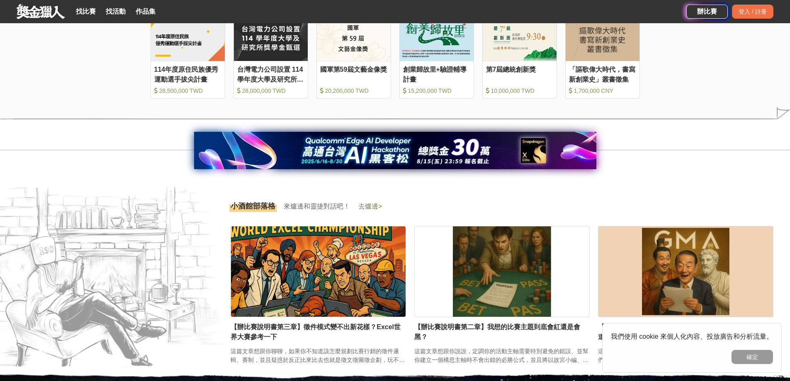
scroll to position [1086, 0]
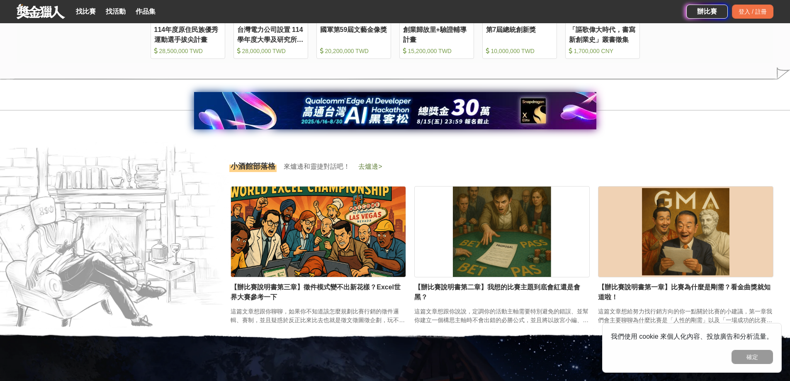
drag, startPoint x: 796, startPoint y: 114, endPoint x: 796, endPoint y: 248, distance: 133.1
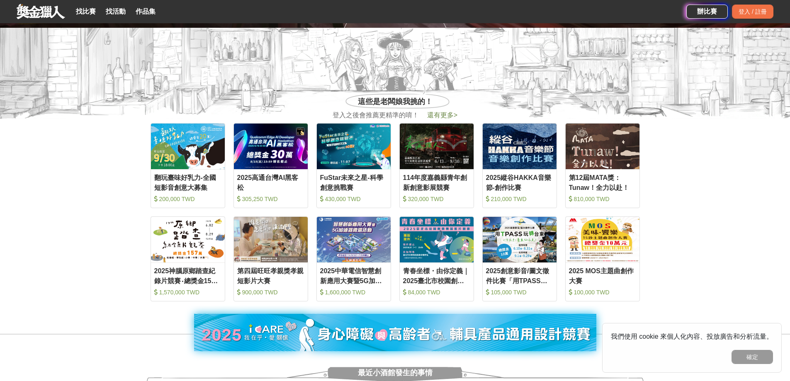
scroll to position [358, 0]
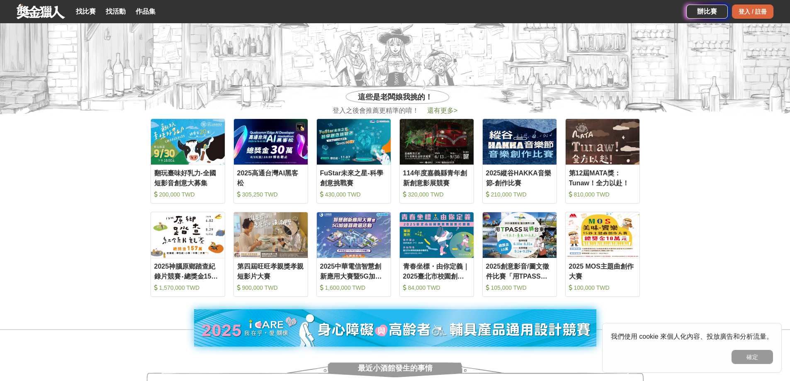
click at [742, 7] on div "登入 / 註冊" at bounding box center [752, 12] width 41 height 14
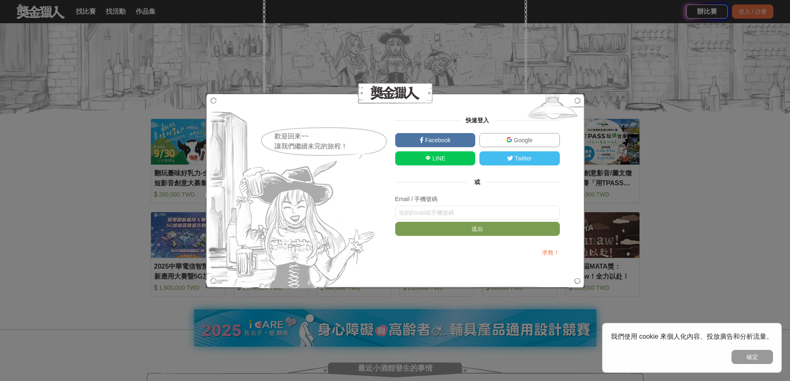
click at [510, 140] on img at bounding box center [509, 140] width 6 height 6
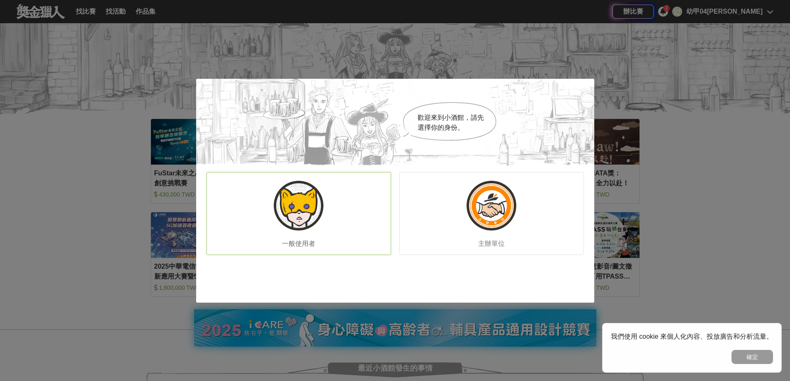
click at [294, 196] on img at bounding box center [299, 206] width 50 height 50
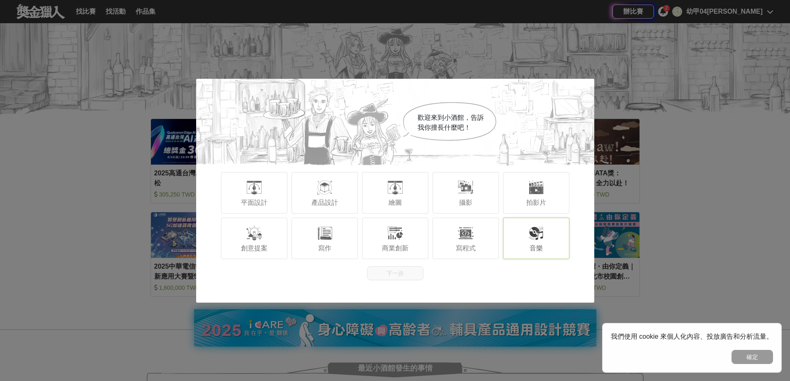
click at [513, 243] on div "音樂" at bounding box center [536, 238] width 66 height 41
click at [441, 235] on div "寫程式" at bounding box center [465, 238] width 66 height 41
click at [479, 236] on div "寫程式" at bounding box center [465, 238] width 66 height 41
click at [320, 197] on div "產品設計" at bounding box center [324, 192] width 66 height 41
click at [325, 234] on div at bounding box center [324, 233] width 17 height 17
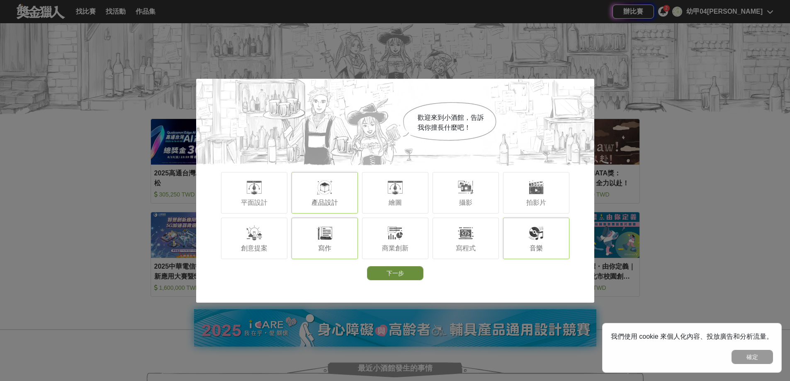
click at [402, 279] on button "下一步" at bounding box center [395, 273] width 56 height 14
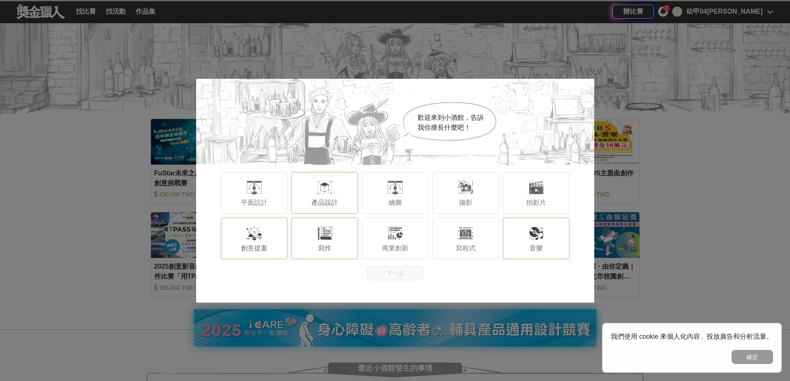
click at [283, 236] on div "創意提案" at bounding box center [254, 238] width 66 height 41
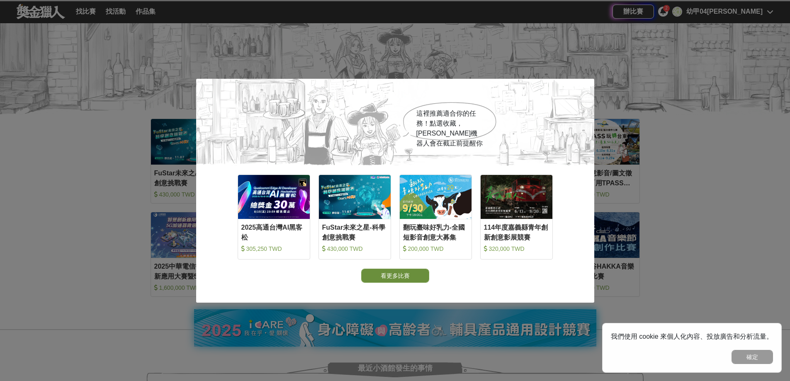
click at [397, 274] on button "看更多比賽" at bounding box center [395, 276] width 68 height 14
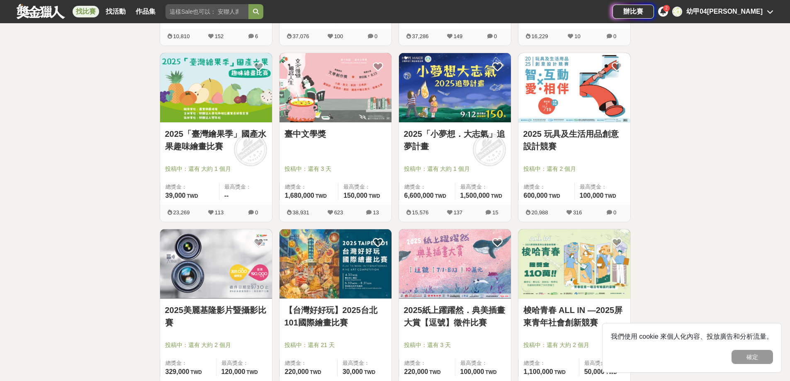
scroll to position [484, 0]
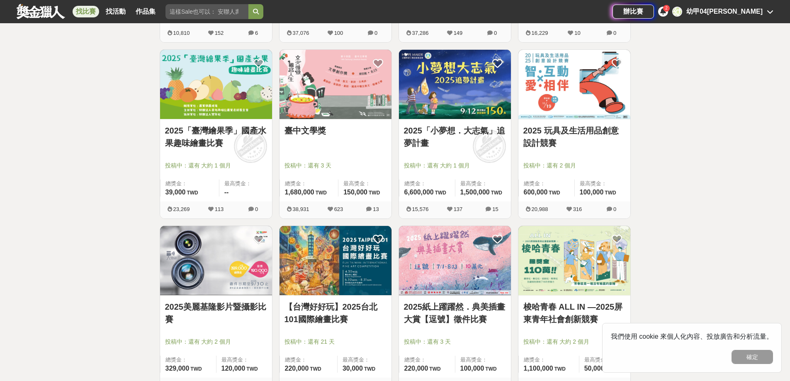
click at [568, 139] on link "2025 玩具及生活用品創意設計競賽" at bounding box center [574, 136] width 102 height 25
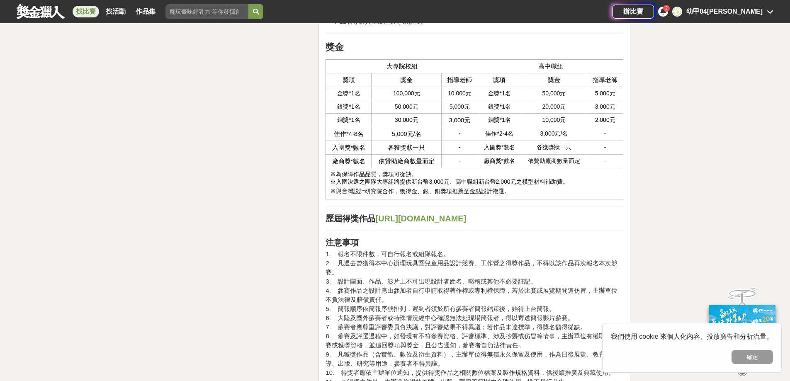
scroll to position [2175, 0]
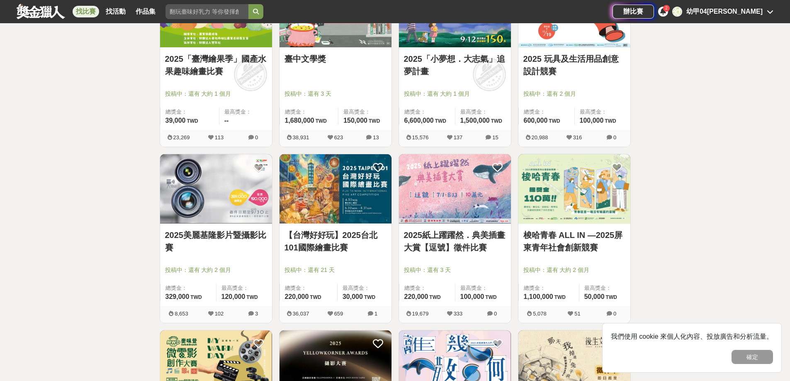
scroll to position [559, 0]
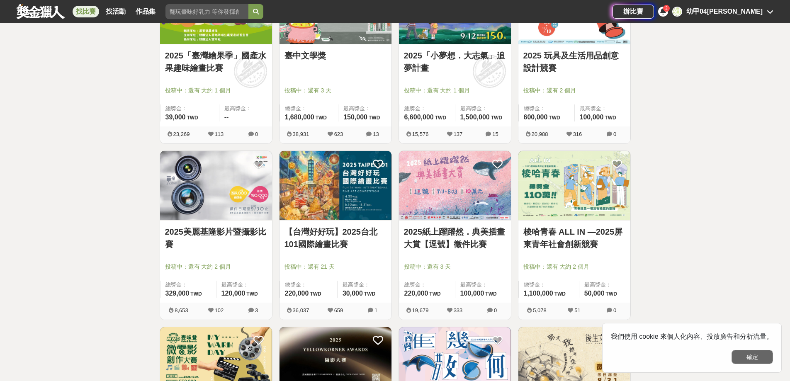
click at [740, 357] on button "確定" at bounding box center [751, 357] width 41 height 14
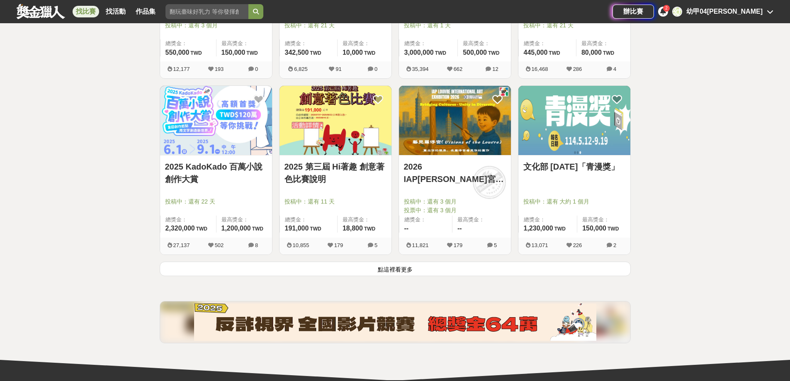
scroll to position [978, 0]
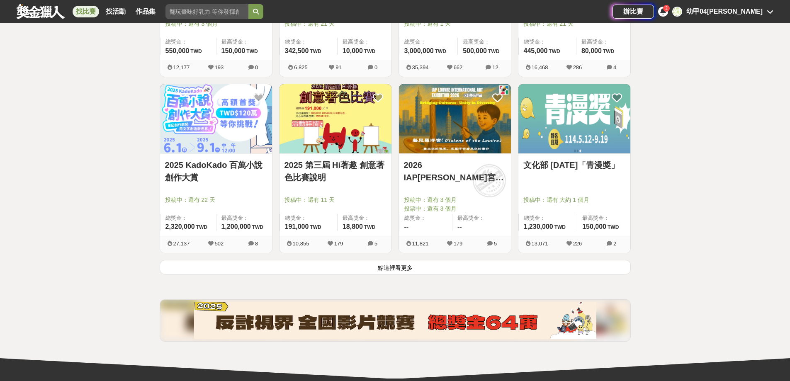
click at [362, 109] on img at bounding box center [335, 118] width 112 height 69
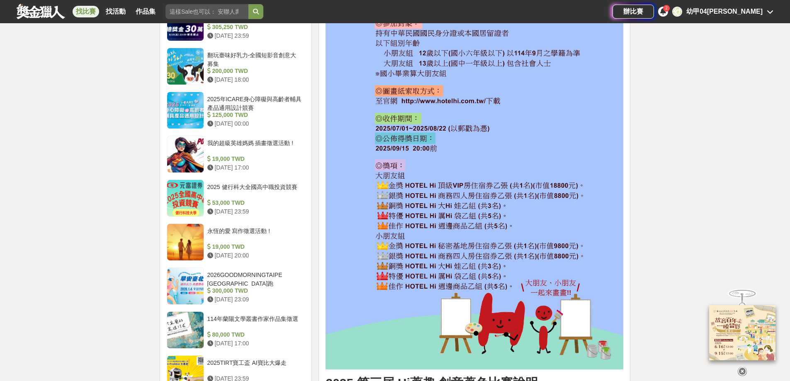
scroll to position [762, 0]
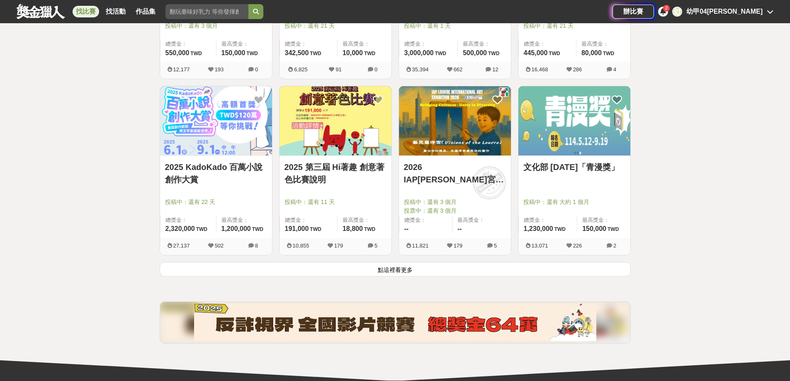
scroll to position [978, 0]
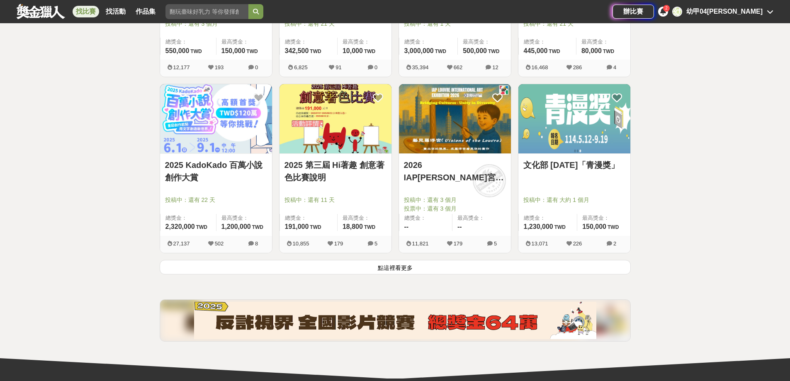
click at [564, 146] on img at bounding box center [574, 118] width 112 height 69
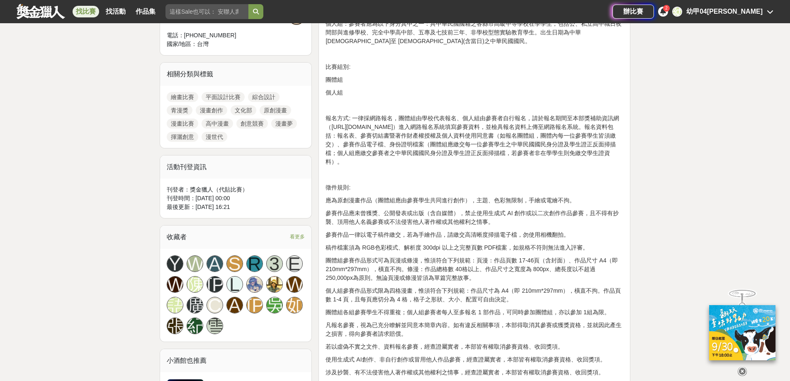
scroll to position [375, 0]
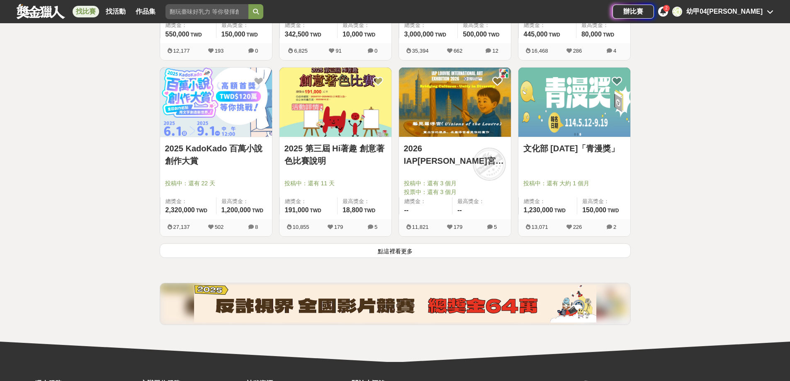
scroll to position [996, 0]
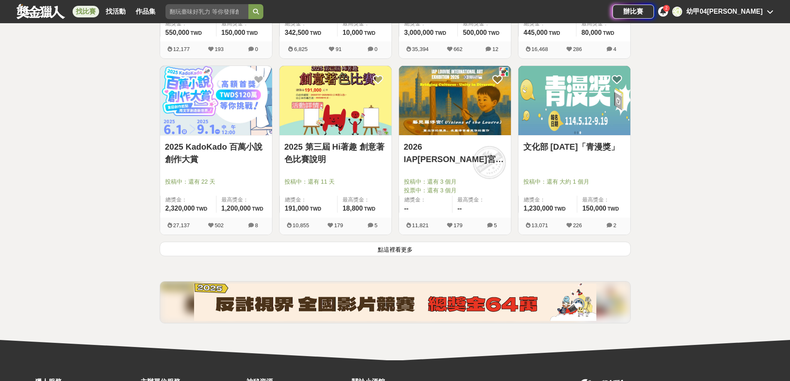
click at [407, 248] on button "點這裡看更多" at bounding box center [395, 249] width 471 height 15
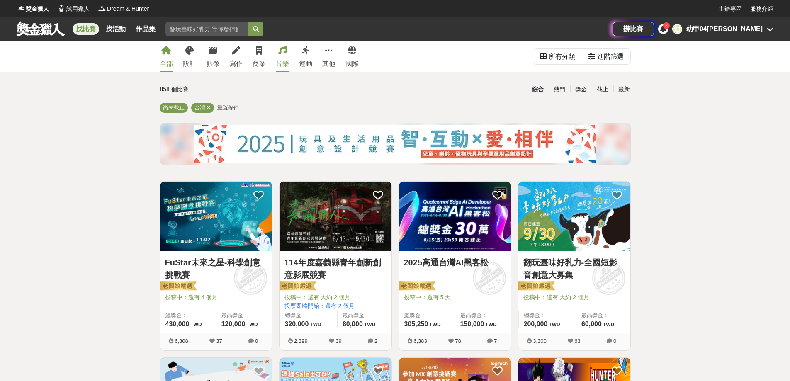
drag, startPoint x: 274, startPoint y: 52, endPoint x: 281, endPoint y: 56, distance: 7.3
click at [281, 56] on div "全部 設計 影像 寫作 商業 音樂 運動 其他 國際" at bounding box center [259, 56] width 209 height 31
click at [281, 56] on link "音樂" at bounding box center [282, 56] width 13 height 31
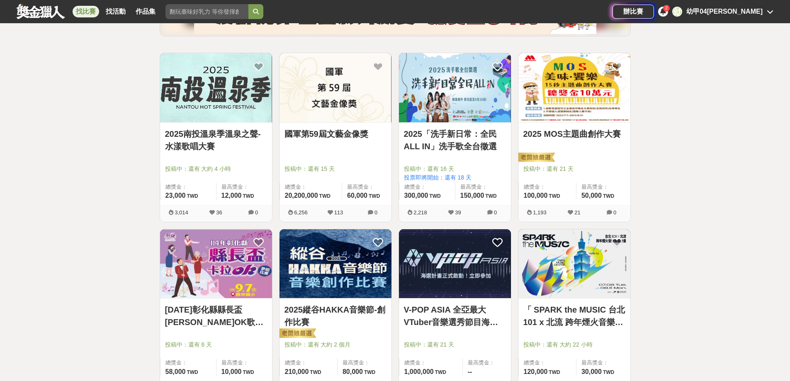
scroll to position [122, 0]
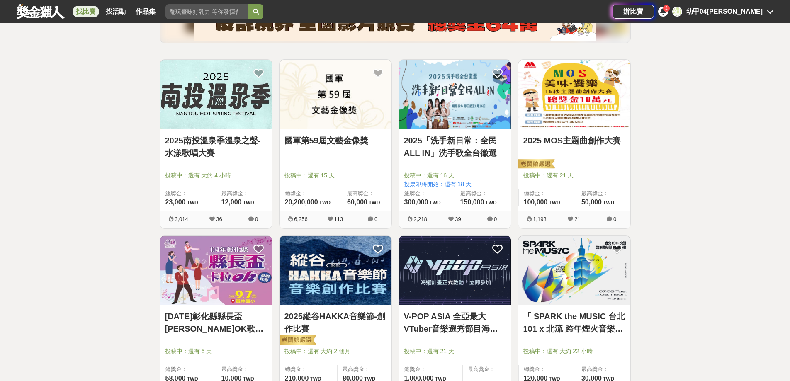
click at [342, 136] on link "國軍第59屆文藝金像獎" at bounding box center [335, 140] width 102 height 12
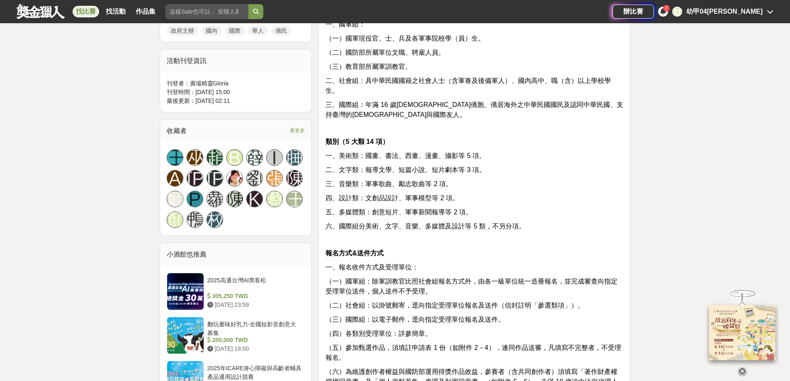
scroll to position [458, 0]
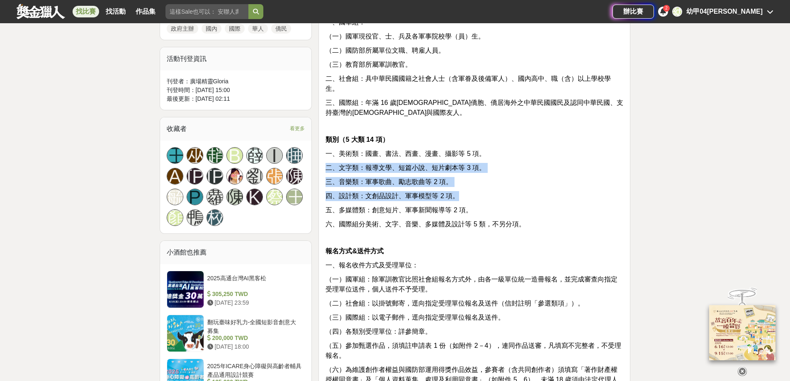
drag, startPoint x: 789, startPoint y: 148, endPoint x: 746, endPoint y: 181, distance: 53.8
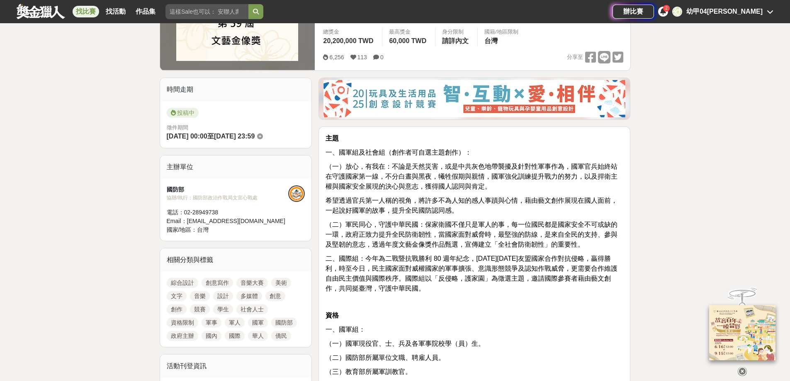
scroll to position [128, 0]
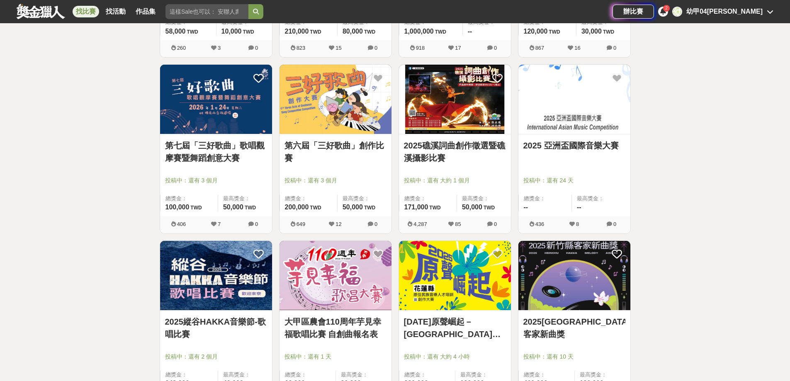
scroll to position [471, 0]
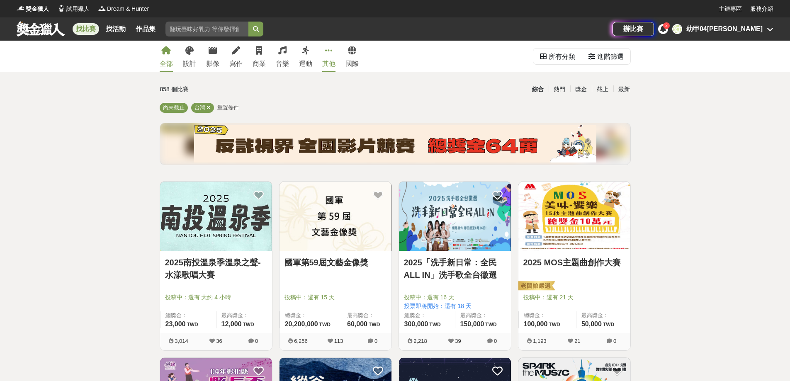
click at [326, 57] on link "其他" at bounding box center [328, 56] width 13 height 31
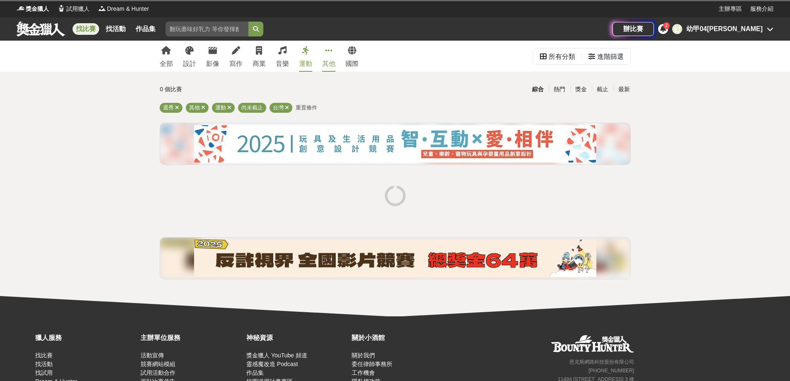
click at [300, 58] on link "運動" at bounding box center [305, 56] width 13 height 31
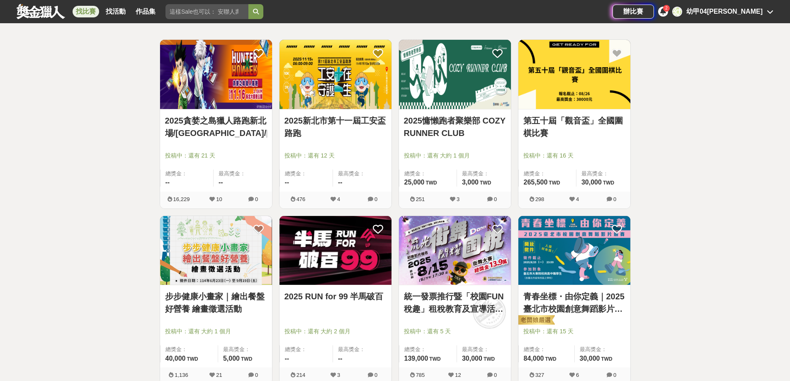
scroll to position [152, 0]
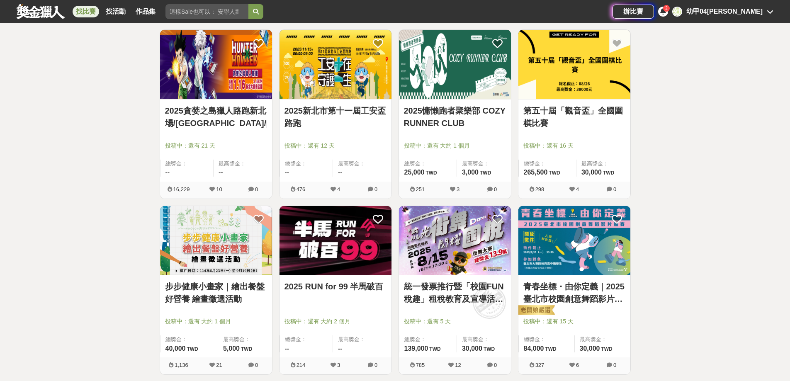
click at [572, 83] on img at bounding box center [574, 64] width 112 height 69
